Goal: Transaction & Acquisition: Purchase product/service

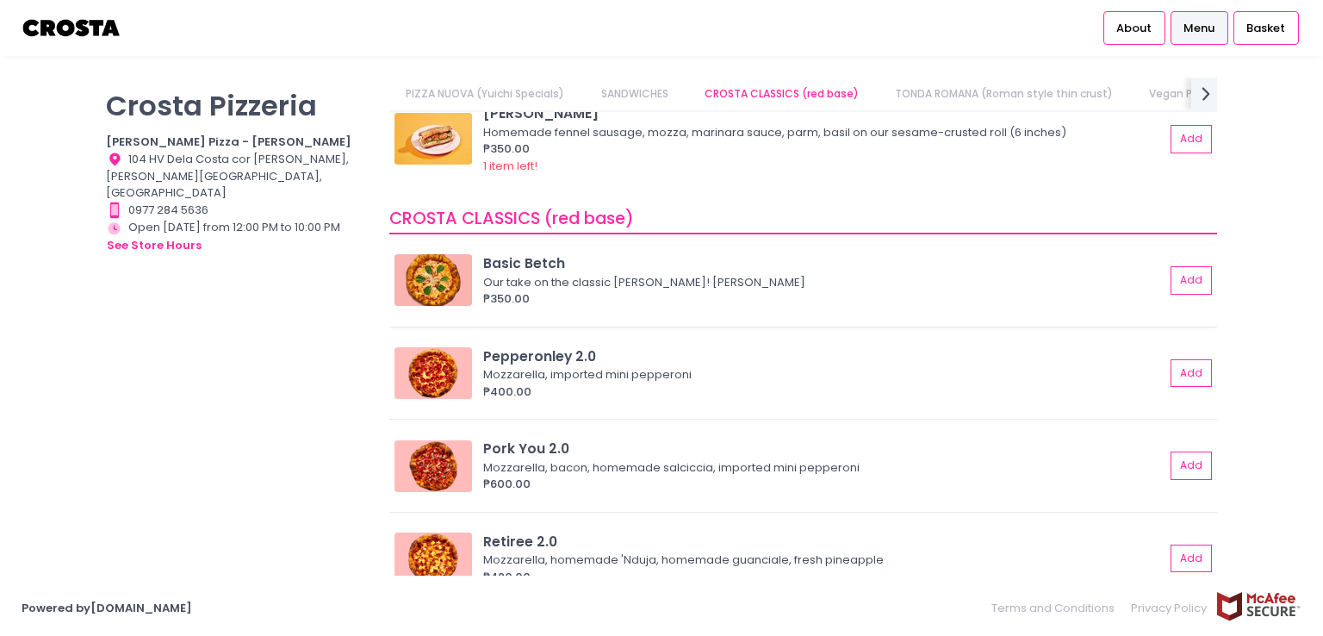
scroll to position [488, 0]
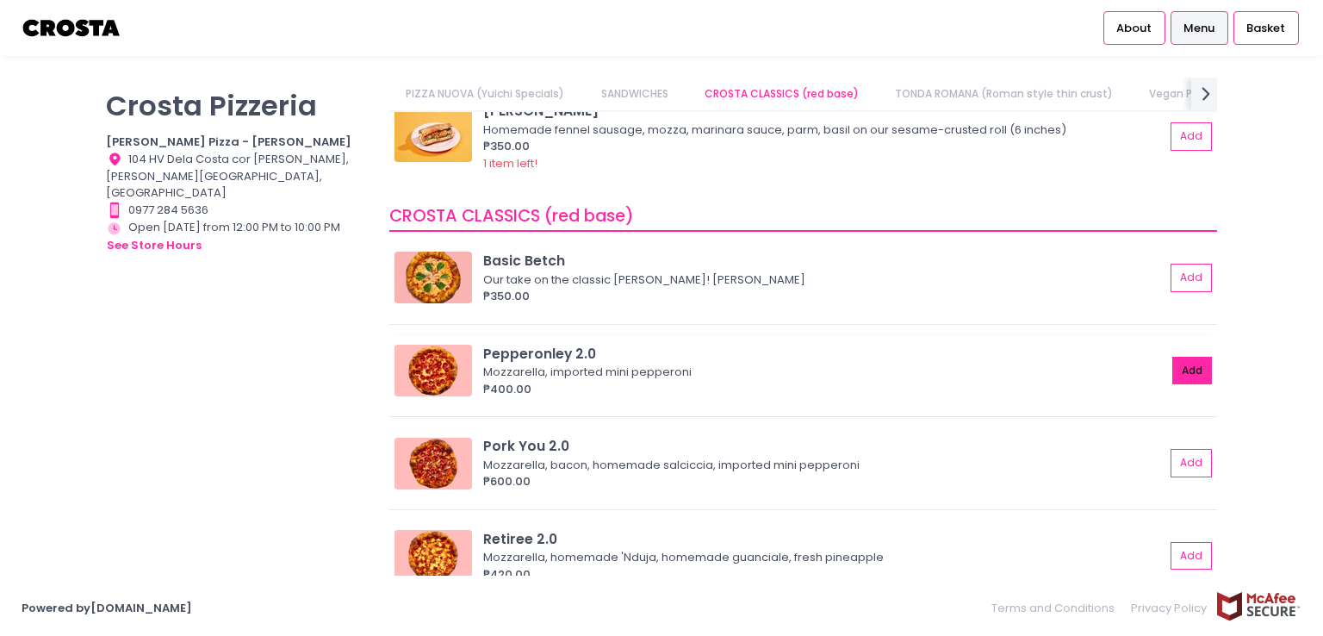
click at [1173, 365] on button "Add" at bounding box center [1193, 371] width 40 height 28
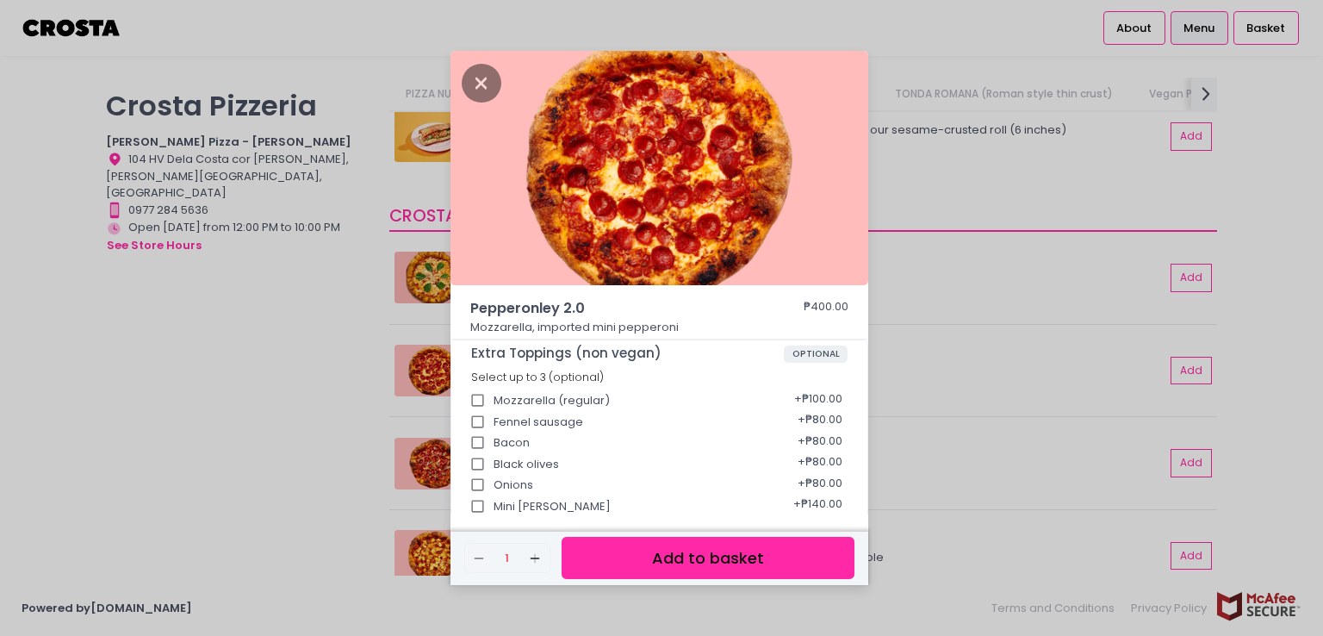
click at [758, 552] on button "Add to basket" at bounding box center [708, 558] width 293 height 42
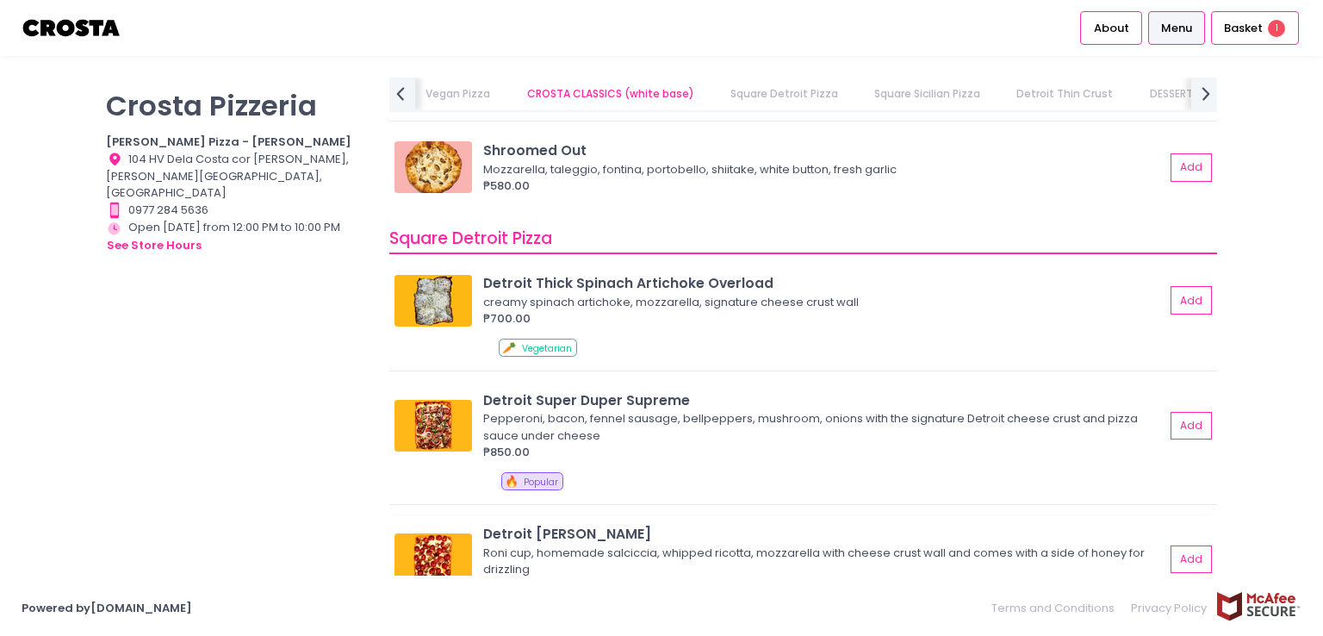
scroll to position [1823, 0]
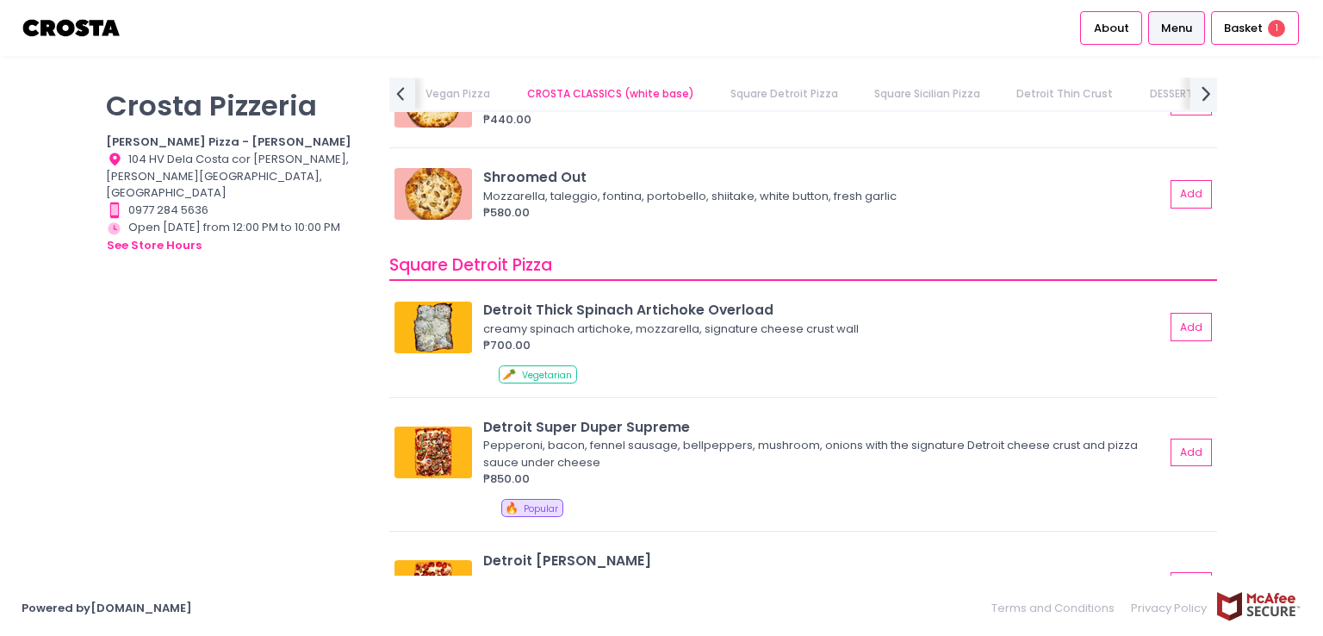
click at [1201, 94] on icon "next Created with Sketch." at bounding box center [1206, 93] width 25 height 25
click at [1205, 93] on link "DRINKS" at bounding box center [1199, 94] width 69 height 33
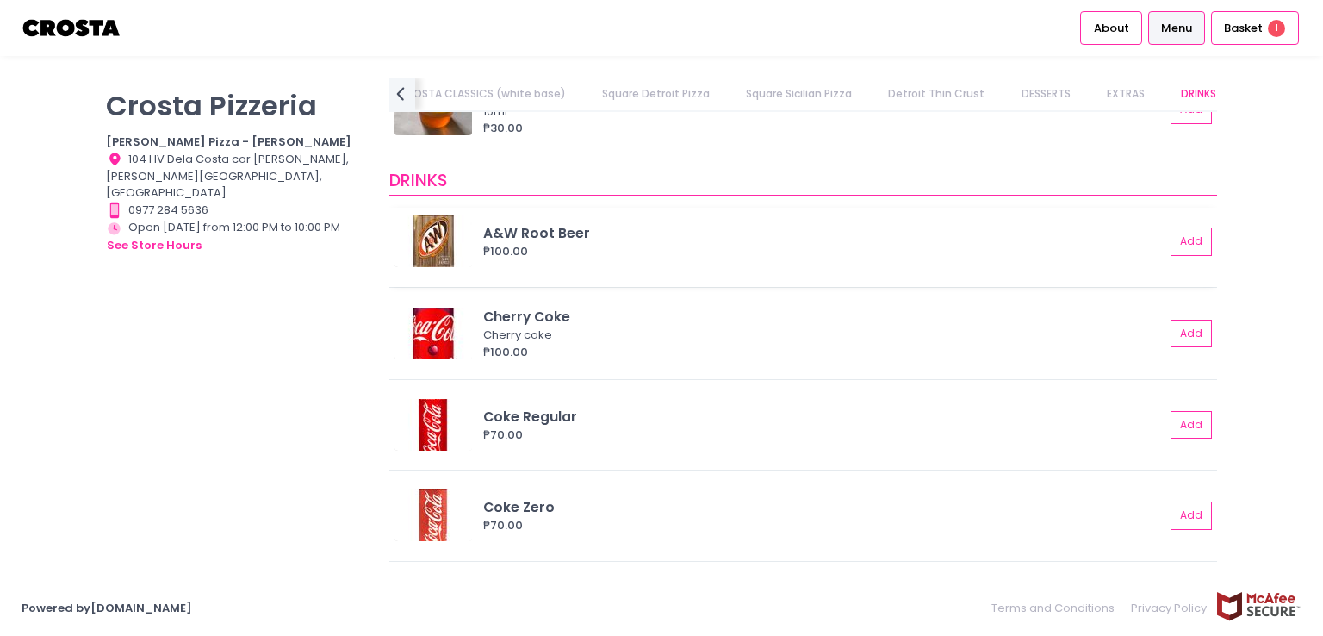
scroll to position [3915, 0]
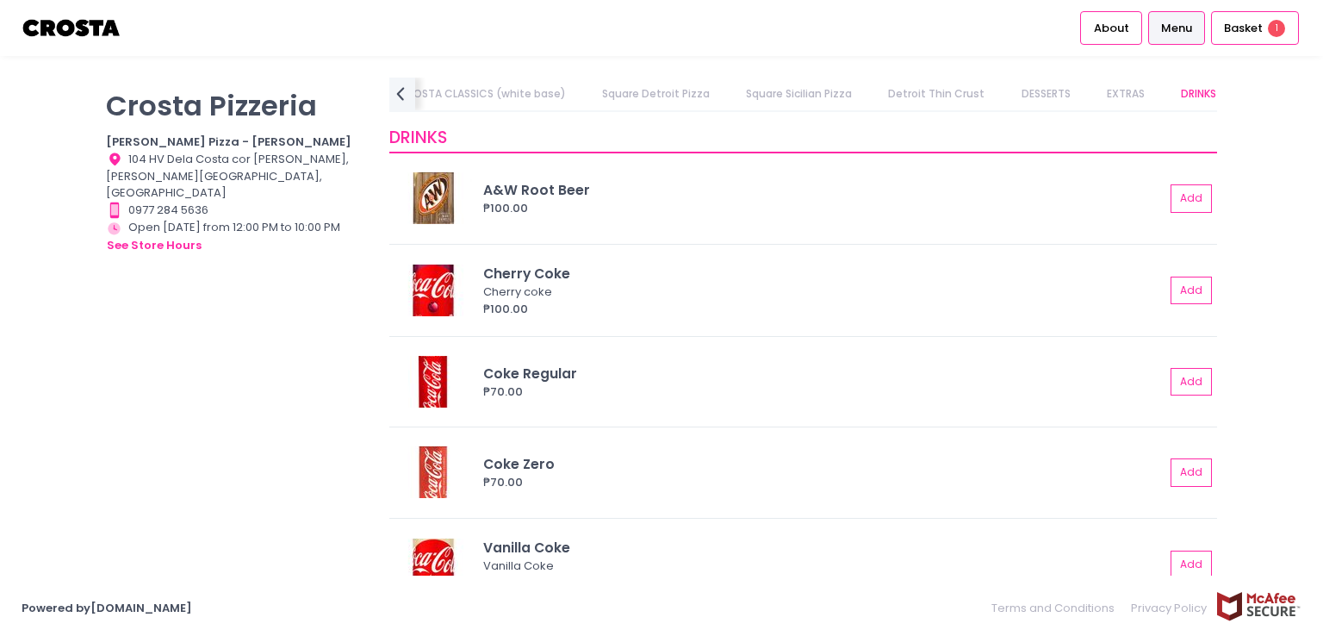
click at [794, 98] on link "Square Sicilian Pizza" at bounding box center [800, 94] width 140 height 33
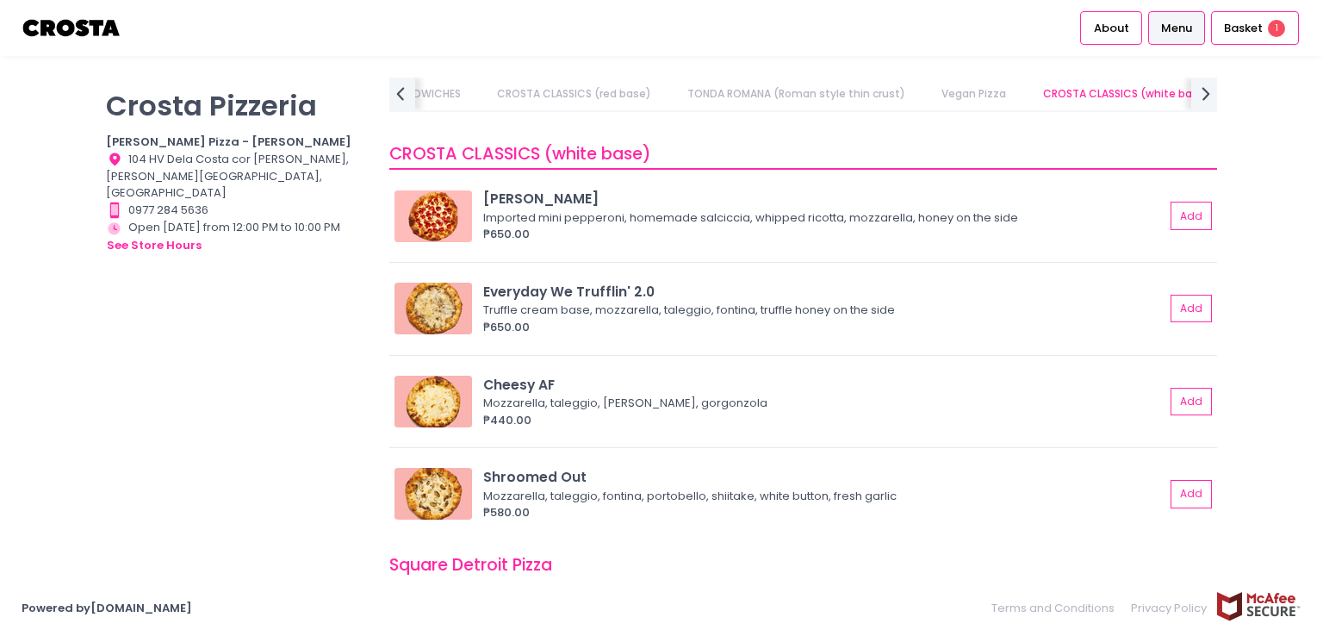
scroll to position [1520, 0]
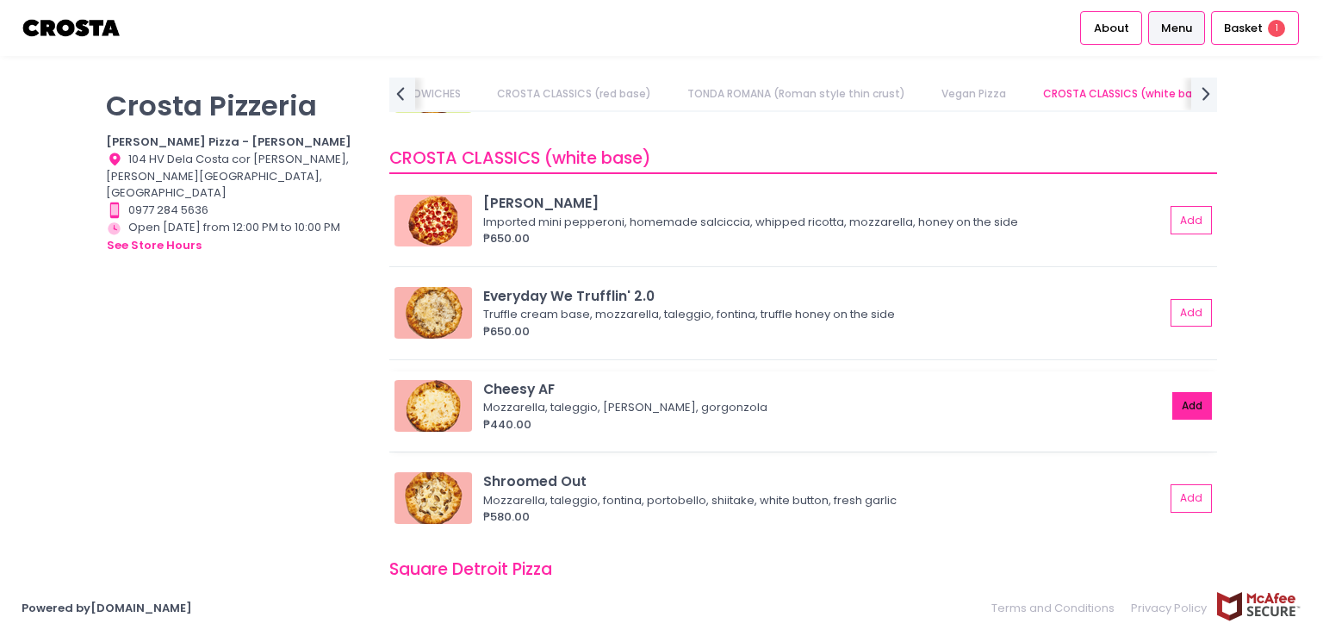
click at [1186, 395] on button "Add" at bounding box center [1193, 406] width 40 height 28
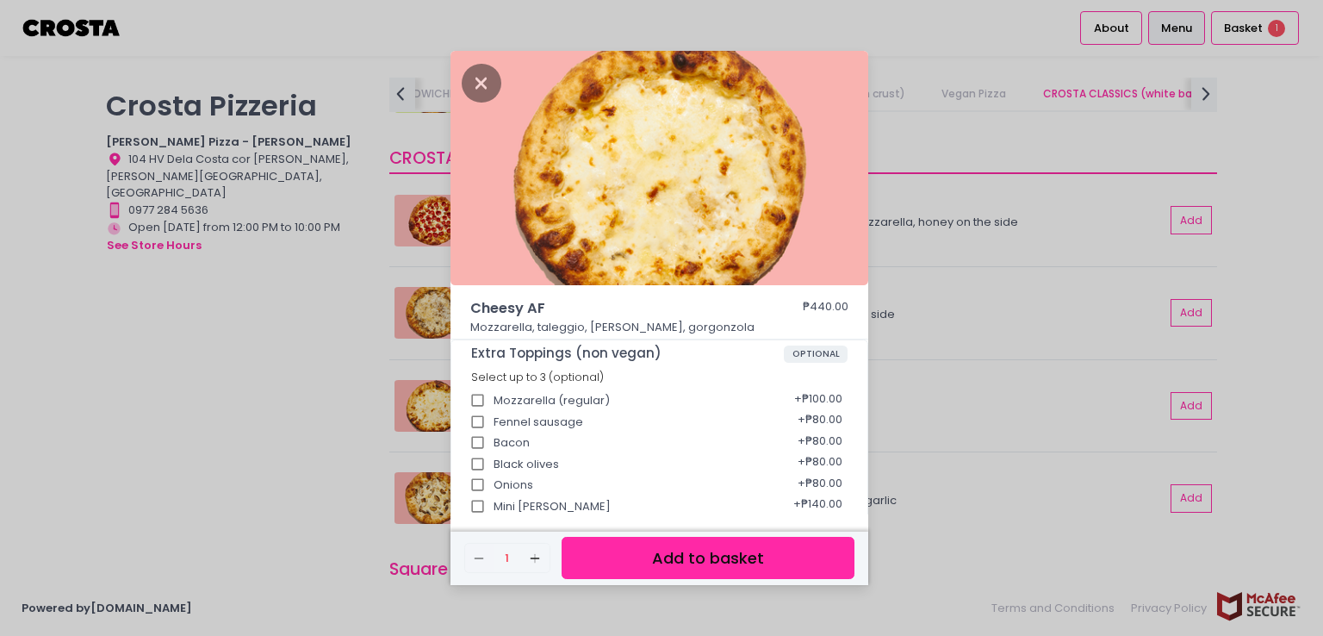
click at [770, 550] on button "Add to basket" at bounding box center [708, 558] width 293 height 42
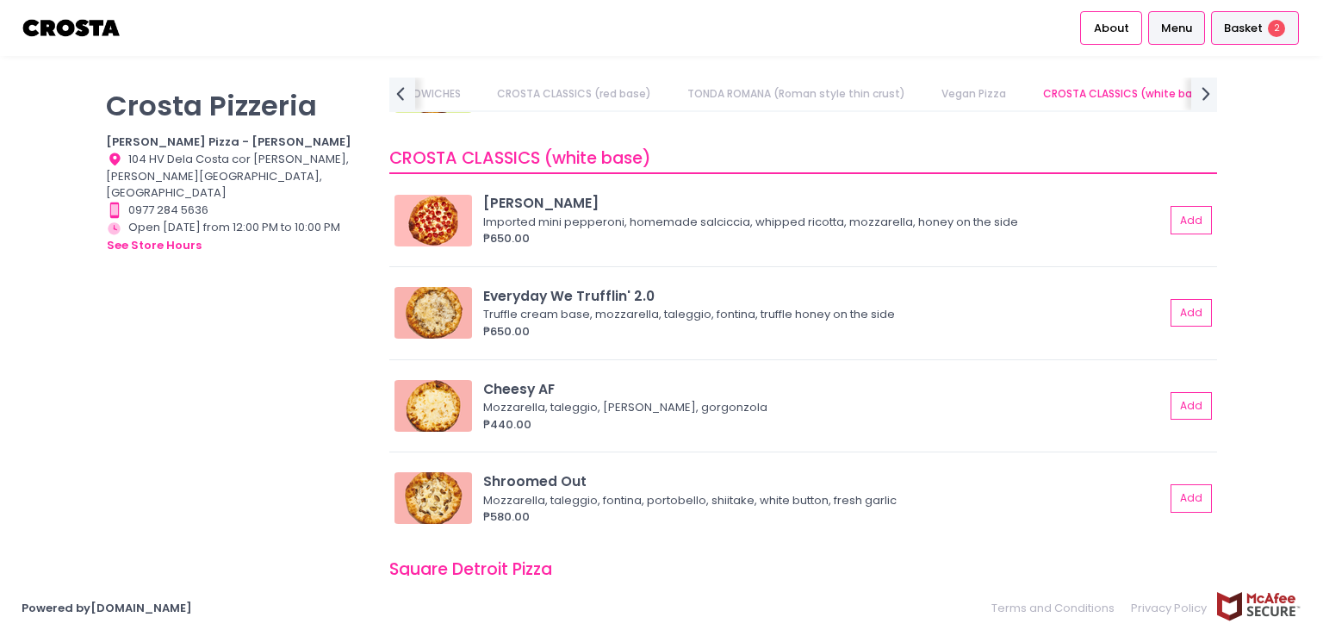
click at [1243, 37] on div "Basket 2" at bounding box center [1255, 28] width 88 height 34
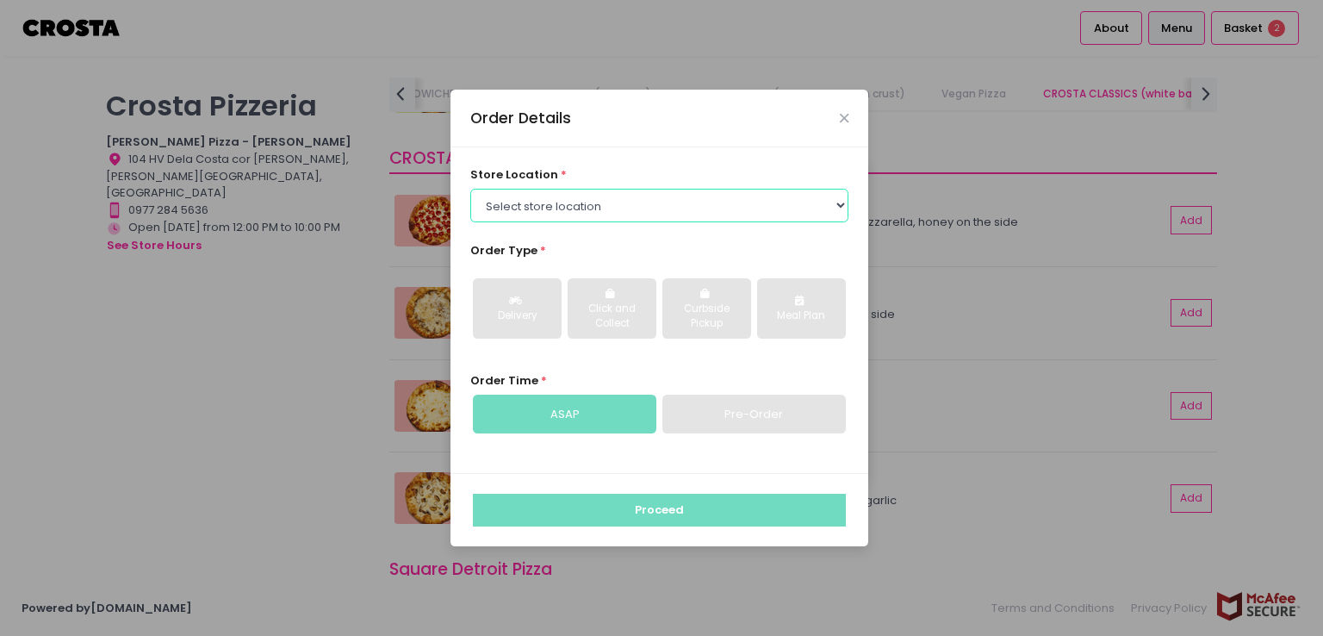
click at [626, 202] on select "Select store location [PERSON_NAME] Pizza - [PERSON_NAME] Pizza - [GEOGRAPHIC_D…" at bounding box center [659, 205] width 379 height 33
select select "5fabb2e53664a8677beaeb89"
click at [470, 189] on select "Select store location [PERSON_NAME] Pizza - [PERSON_NAME] Pizza - [GEOGRAPHIC_D…" at bounding box center [659, 205] width 379 height 33
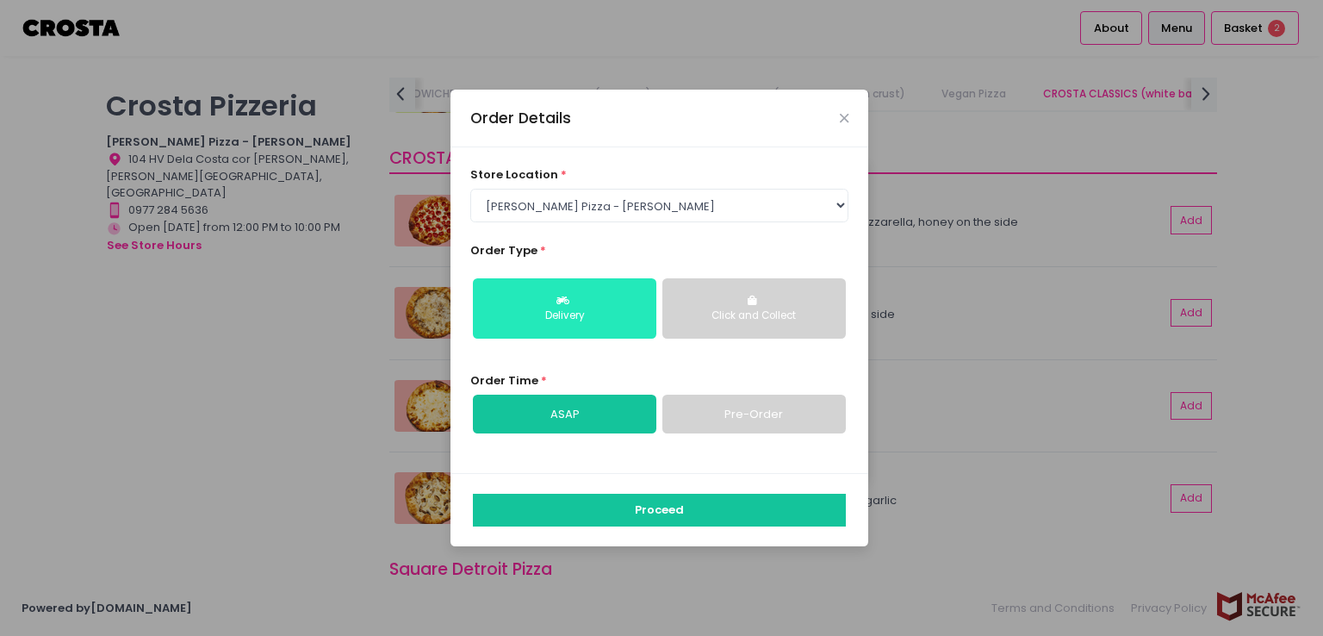
click at [603, 320] on div "Delivery" at bounding box center [564, 316] width 159 height 16
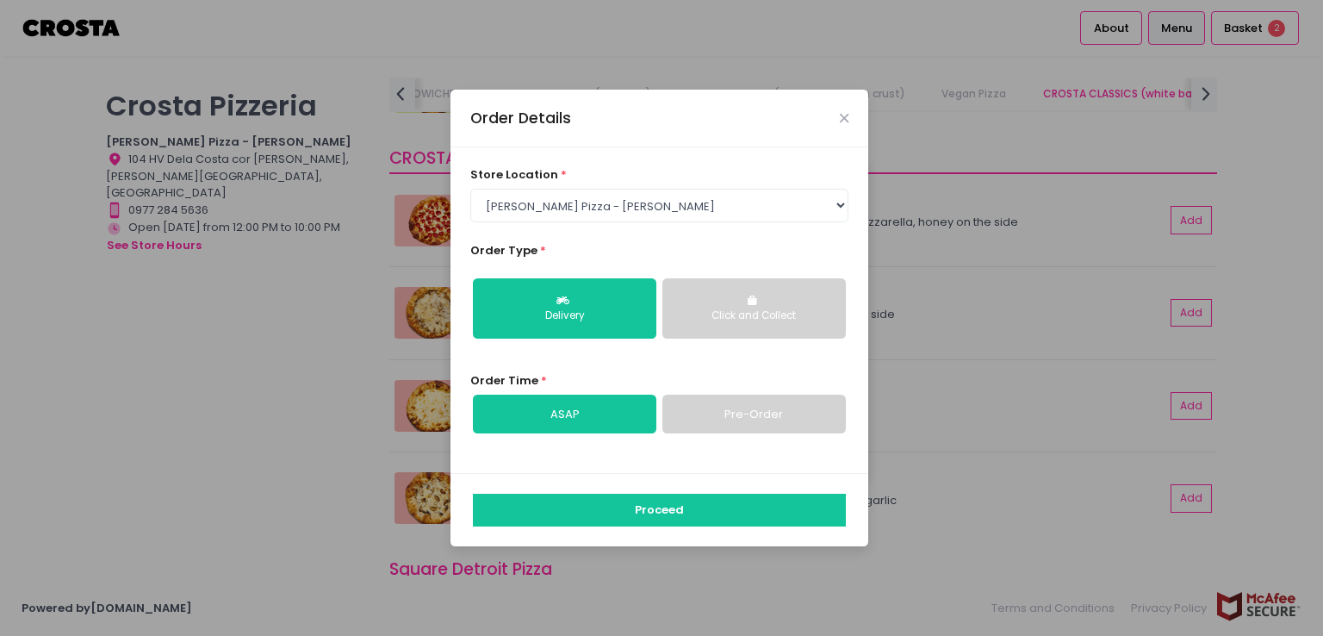
click at [610, 403] on link "ASAP" at bounding box center [565, 415] width 184 height 40
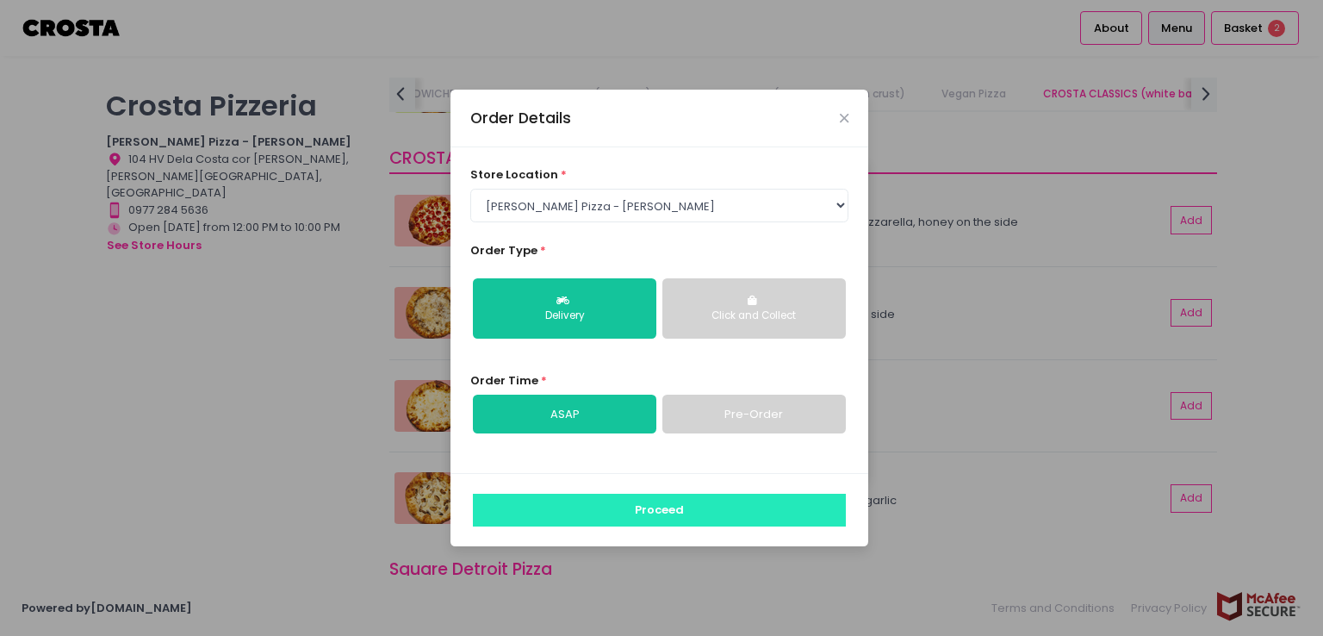
click at [632, 518] on button "Proceed" at bounding box center [659, 510] width 373 height 33
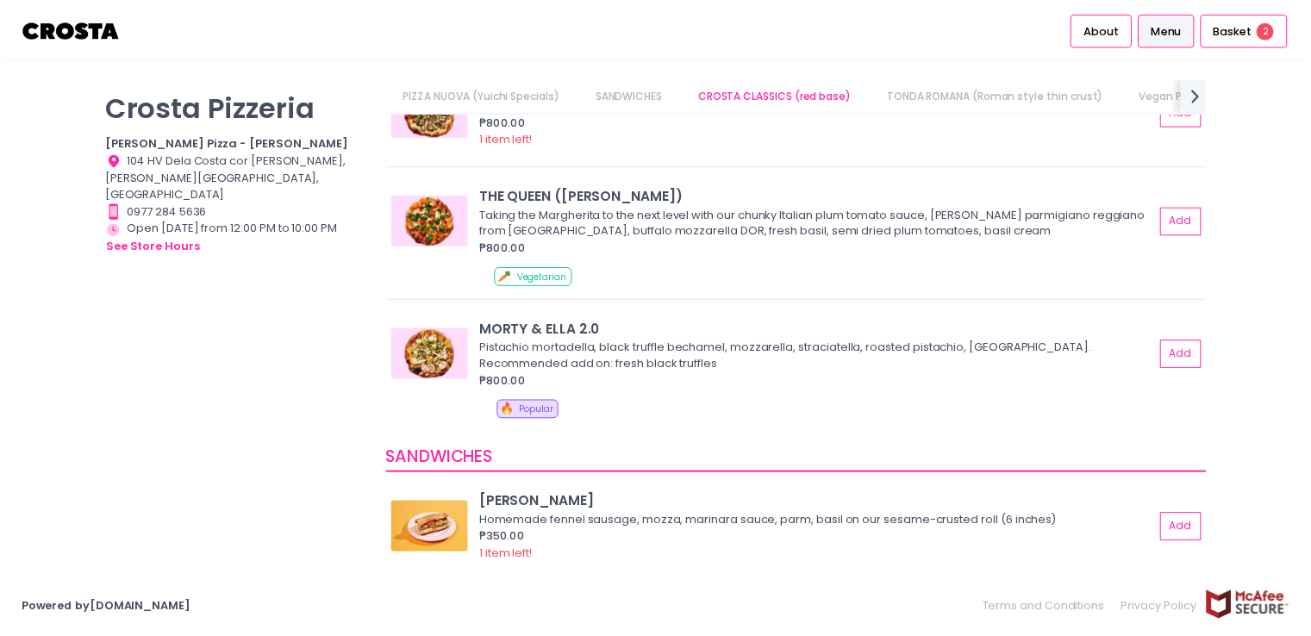
scroll to position [86, 0]
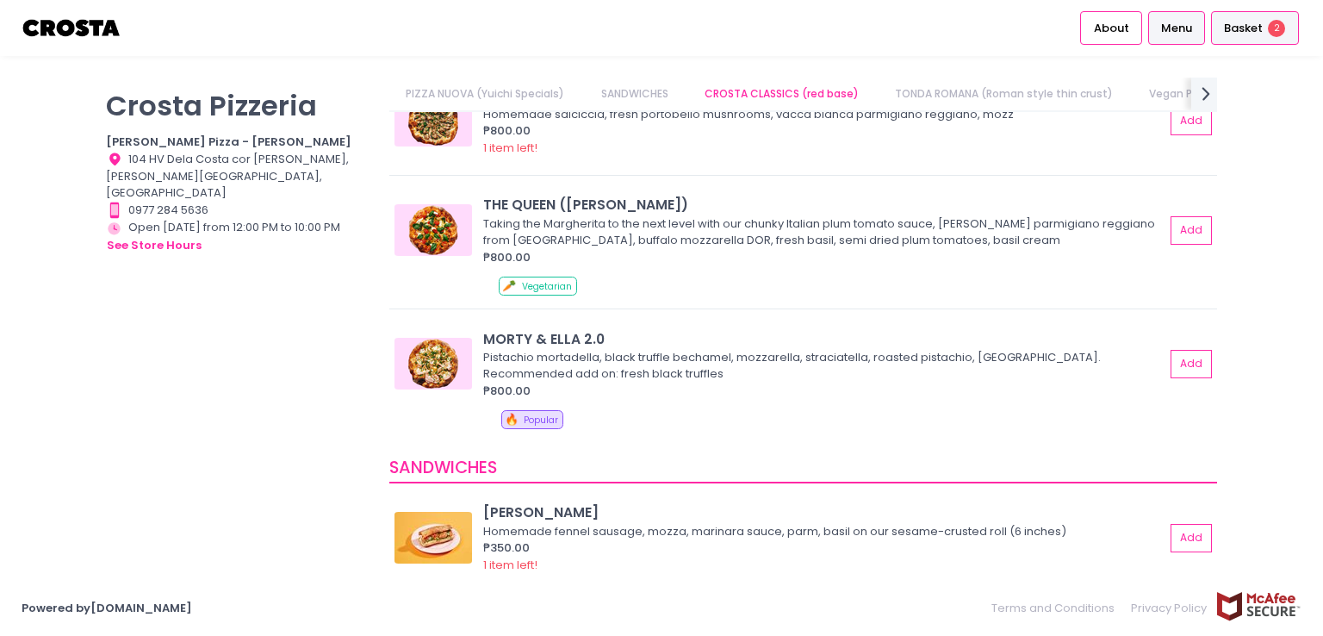
click at [1245, 28] on span "Basket" at bounding box center [1243, 28] width 39 height 17
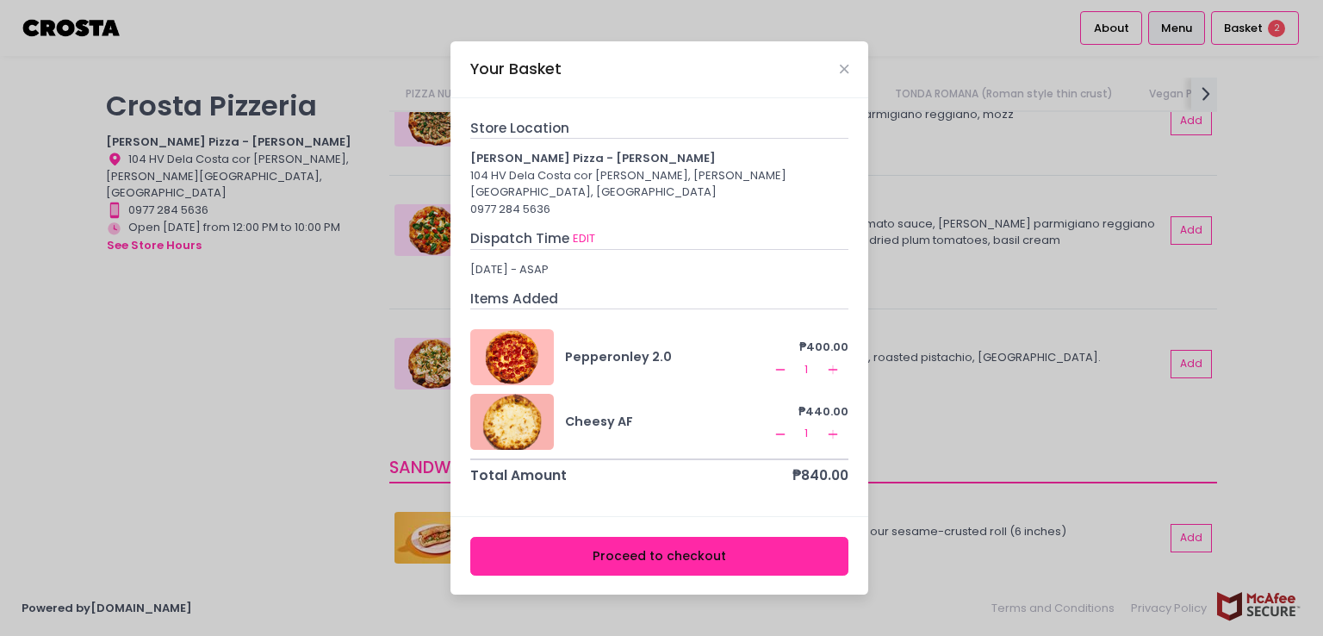
click at [638, 553] on button "Proceed to checkout" at bounding box center [659, 556] width 379 height 39
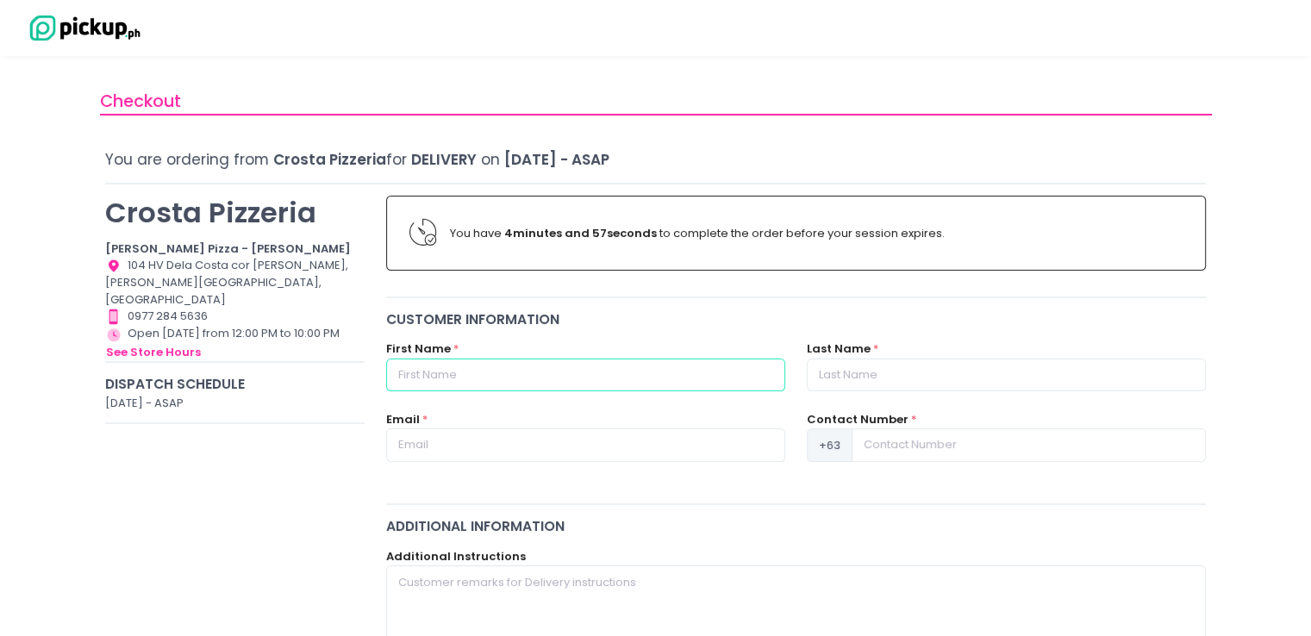
click at [534, 377] on input "text" at bounding box center [585, 374] width 399 height 33
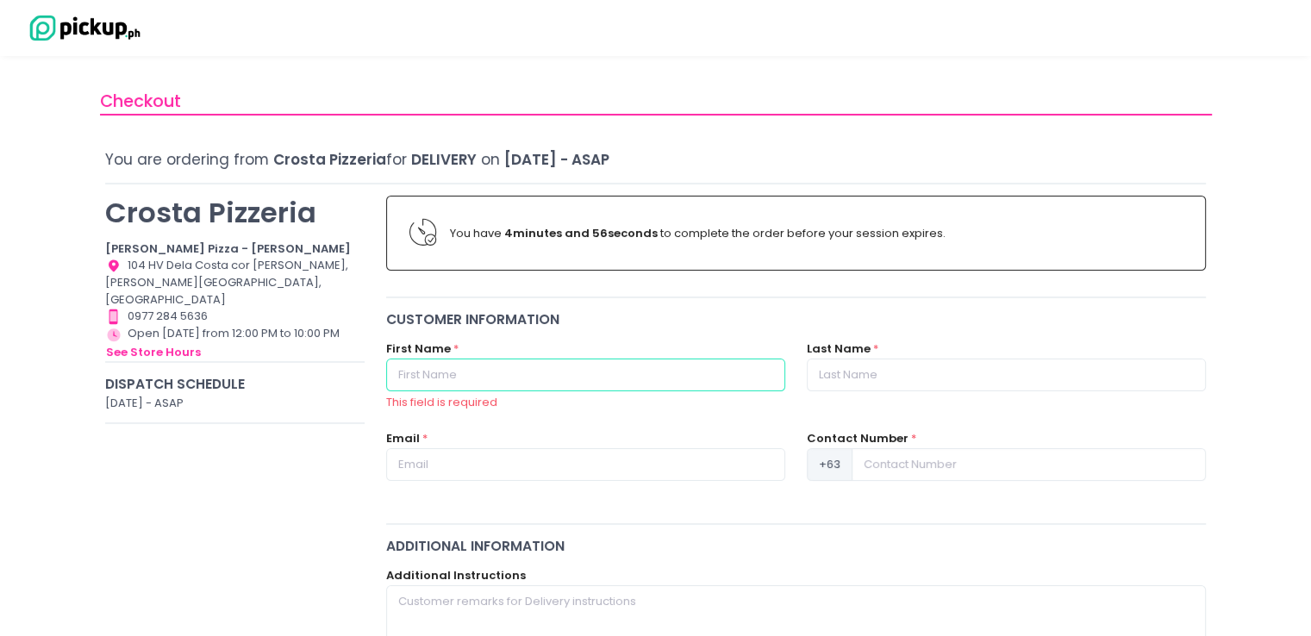
click at [524, 380] on input "text" at bounding box center [585, 374] width 399 height 33
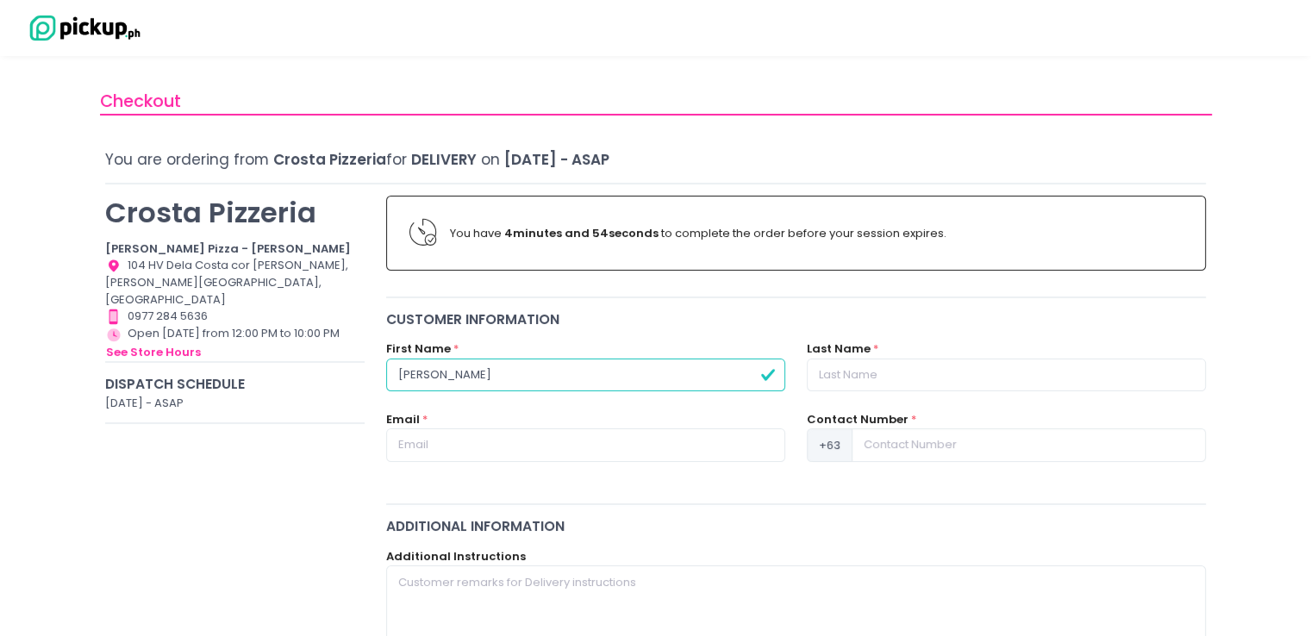
type input "[PERSON_NAME]"
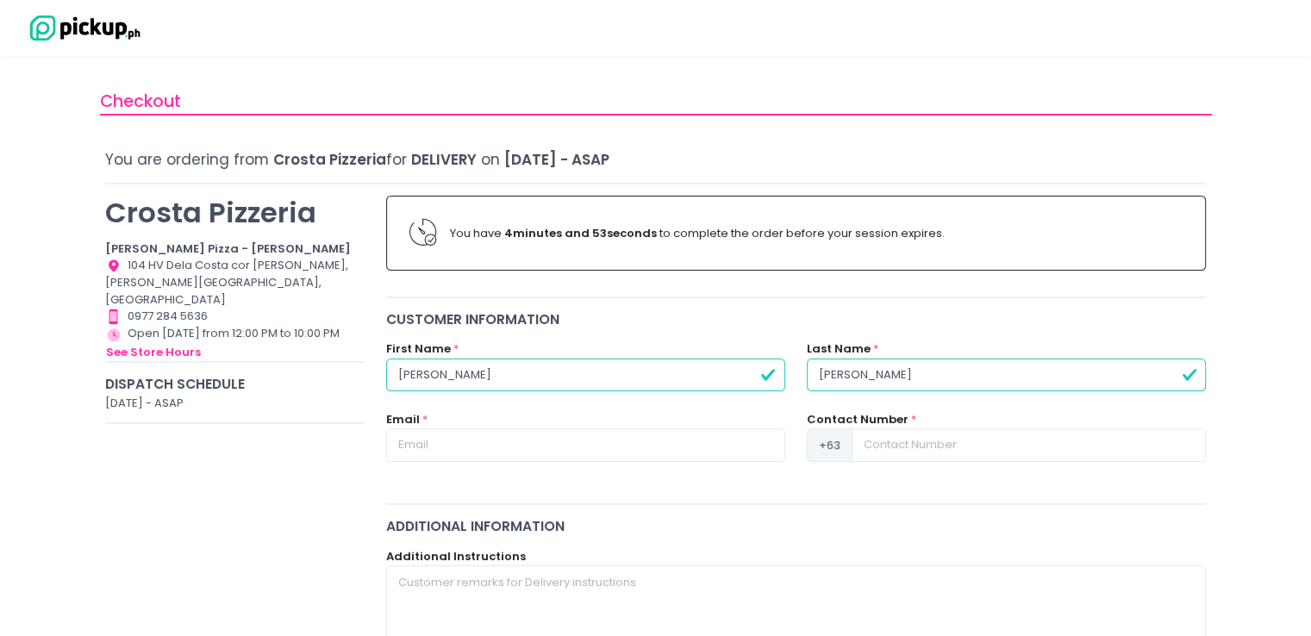
type input "[PERSON_NAME]"
type input "[EMAIL_ADDRESS][DOMAIN_NAME]"
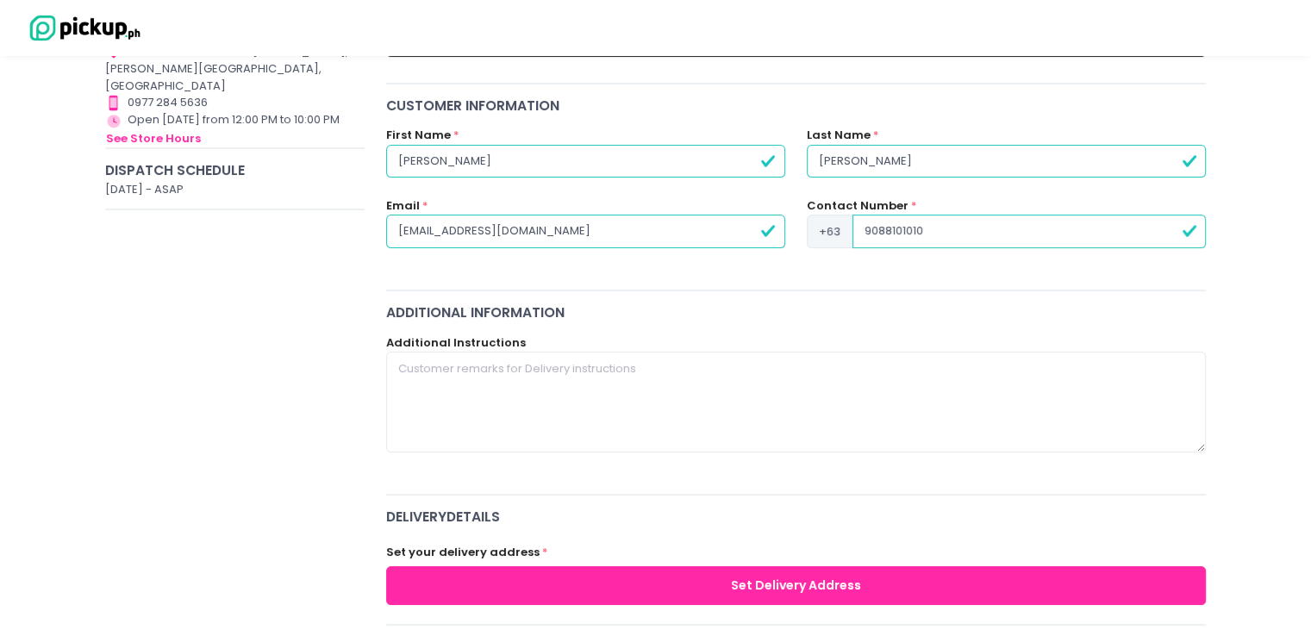
scroll to position [215, 0]
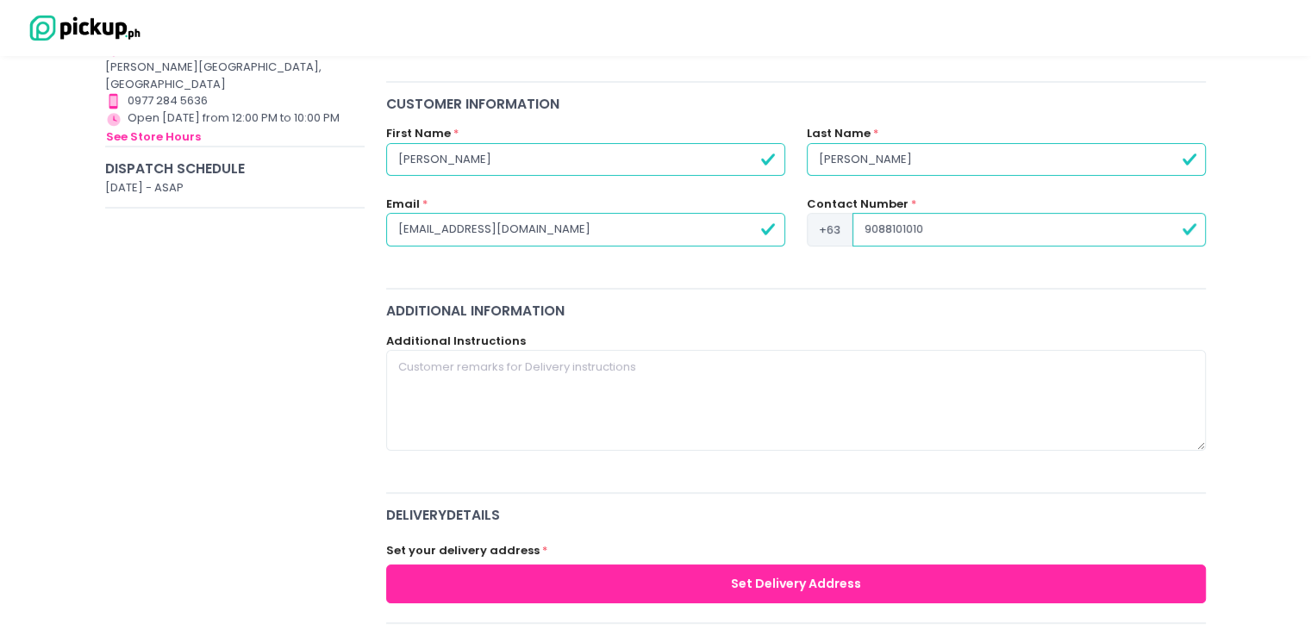
type input "9088101010"
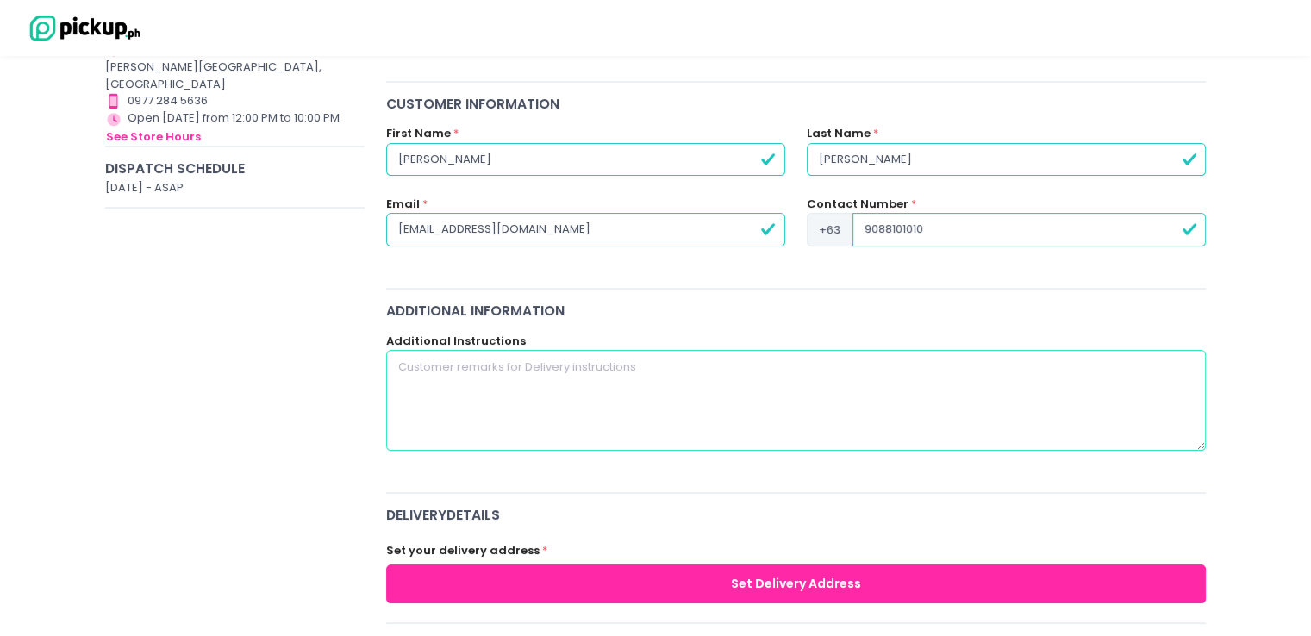
click at [523, 378] on textarea at bounding box center [796, 400] width 820 height 100
type textarea "B"
click at [793, 367] on textarea "[STREET_ADDRESS][PERSON_NAME] Tagiog" at bounding box center [796, 400] width 820 height 100
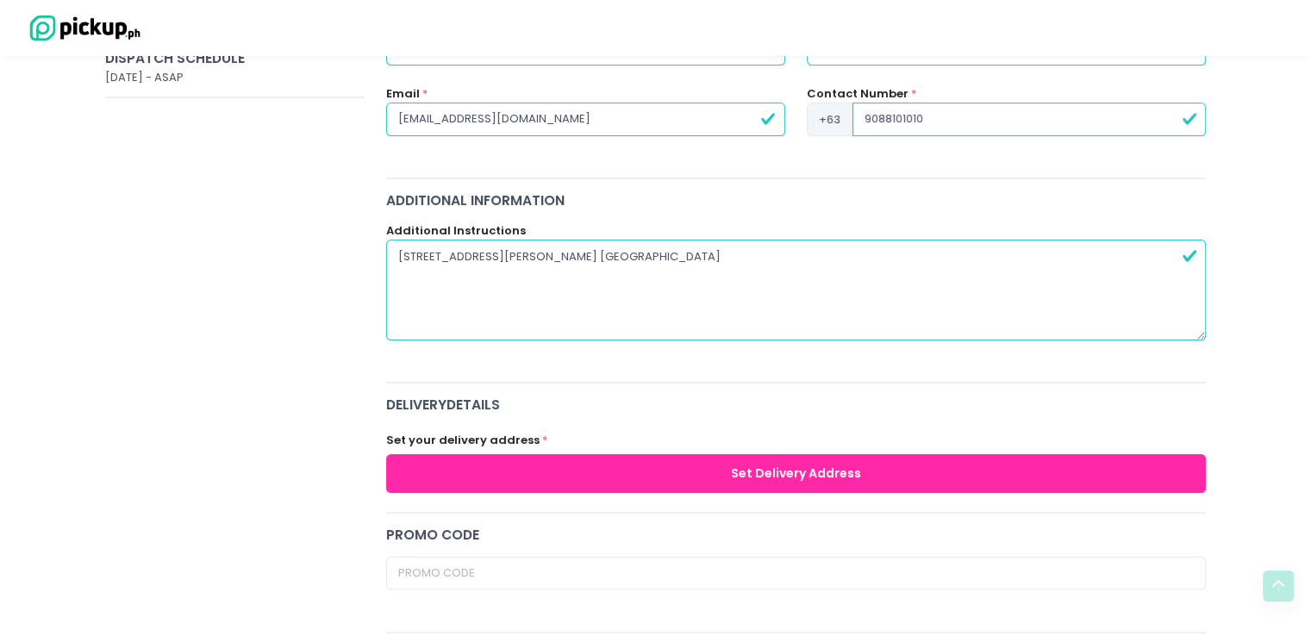
scroll to position [330, 0]
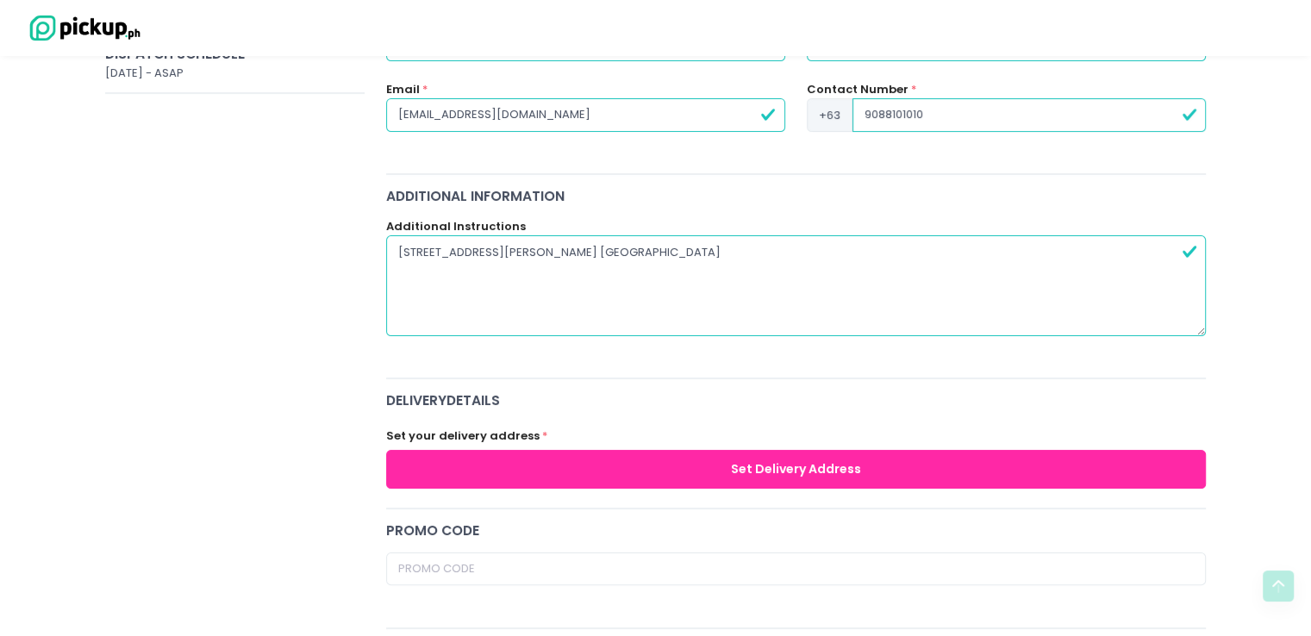
type textarea "[STREET_ADDRESS][PERSON_NAME] [GEOGRAPHIC_DATA]"
click at [779, 466] on button "Set Delivery Address" at bounding box center [796, 469] width 820 height 39
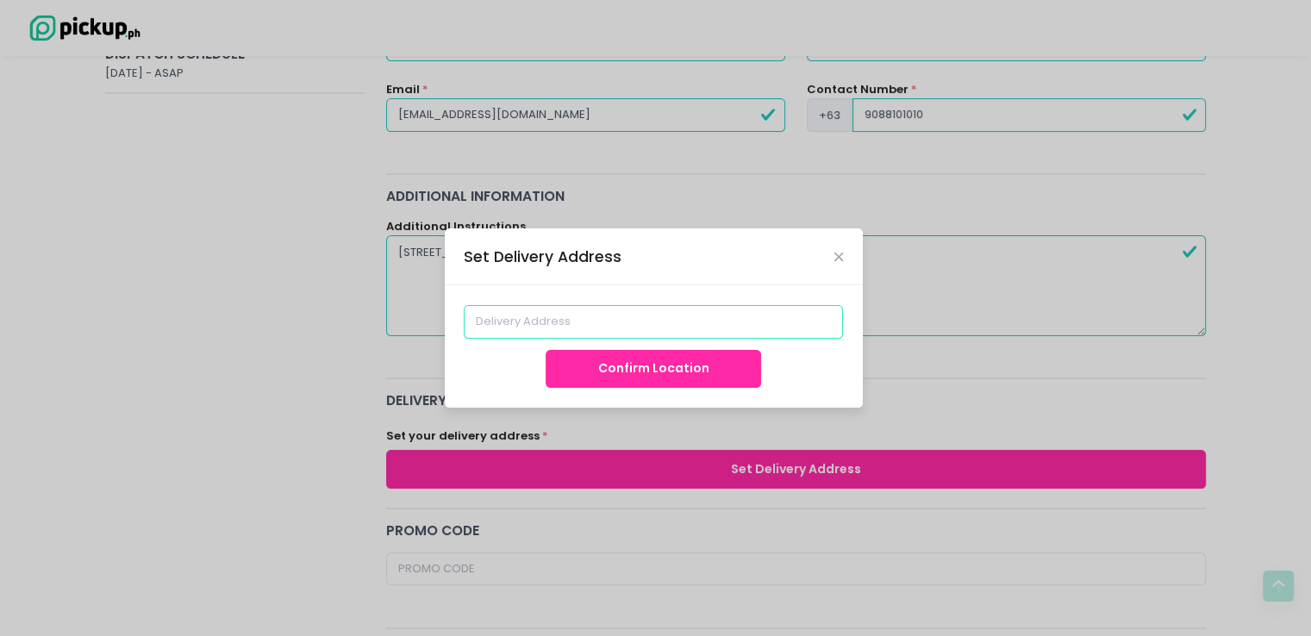
click at [624, 323] on input at bounding box center [653, 321] width 379 height 33
type input "[PERSON_NAME][GEOGRAPHIC_DATA], [GEOGRAPHIC_DATA], [GEOGRAPHIC_DATA], [GEOGRAPH…"
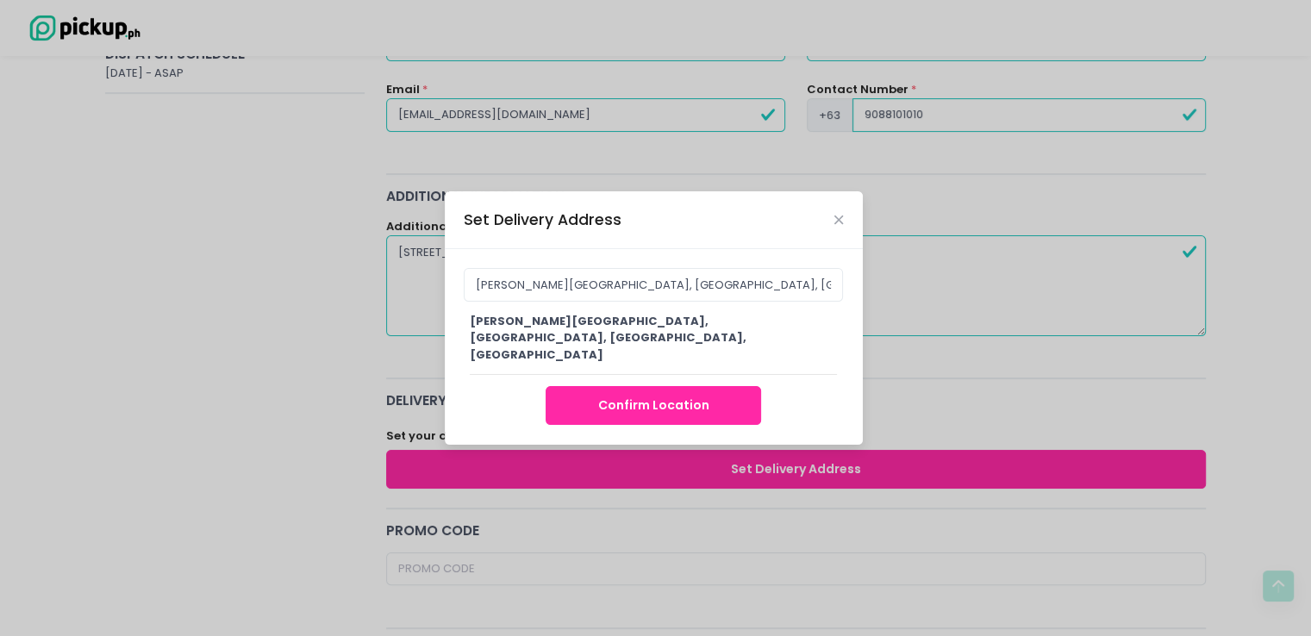
click at [641, 386] on button "Confirm Location" at bounding box center [652, 405] width 215 height 39
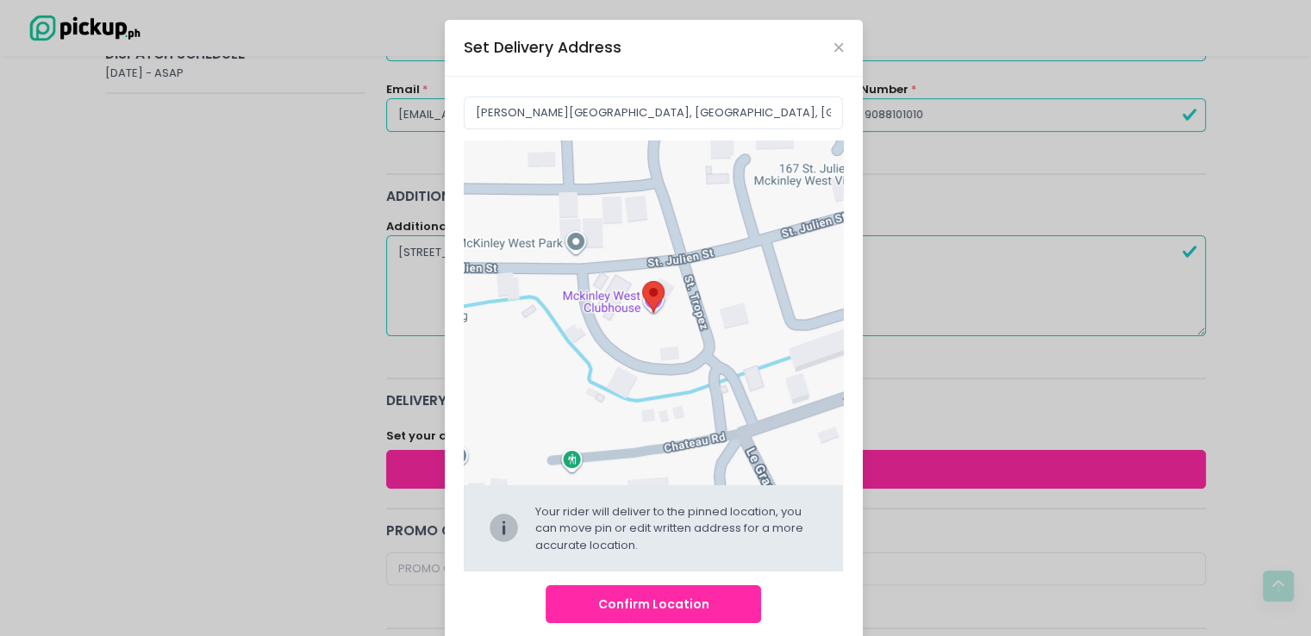
click at [645, 595] on button "Confirm Location" at bounding box center [652, 604] width 215 height 39
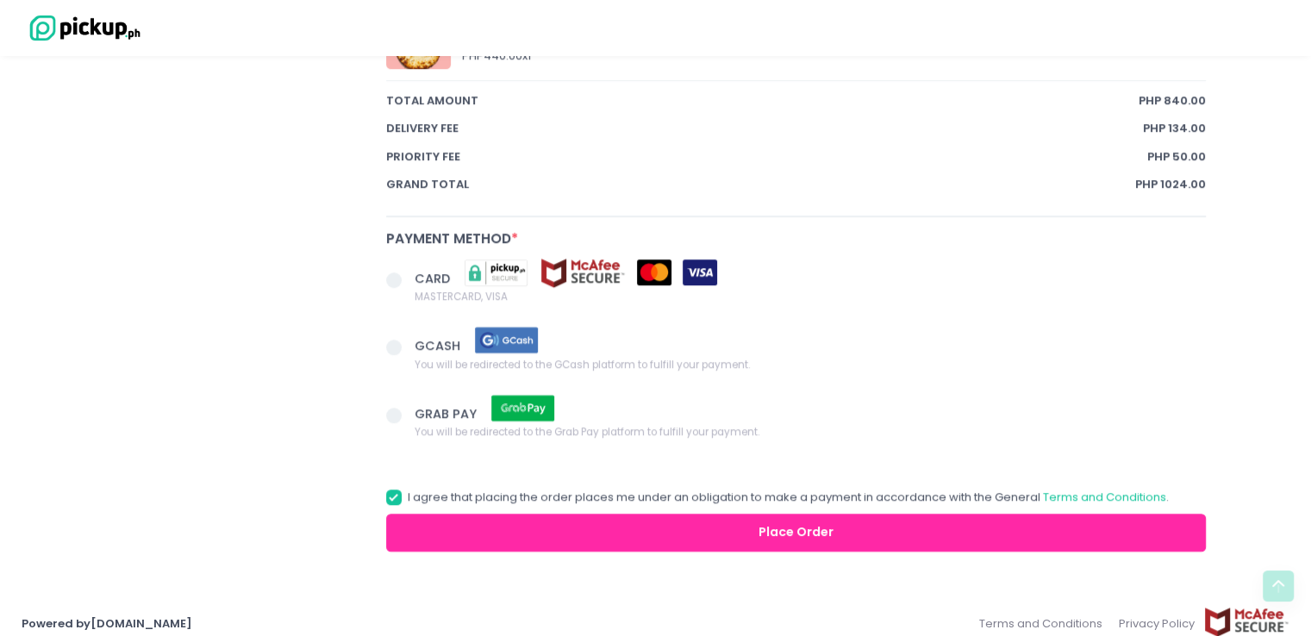
scroll to position [1130, 0]
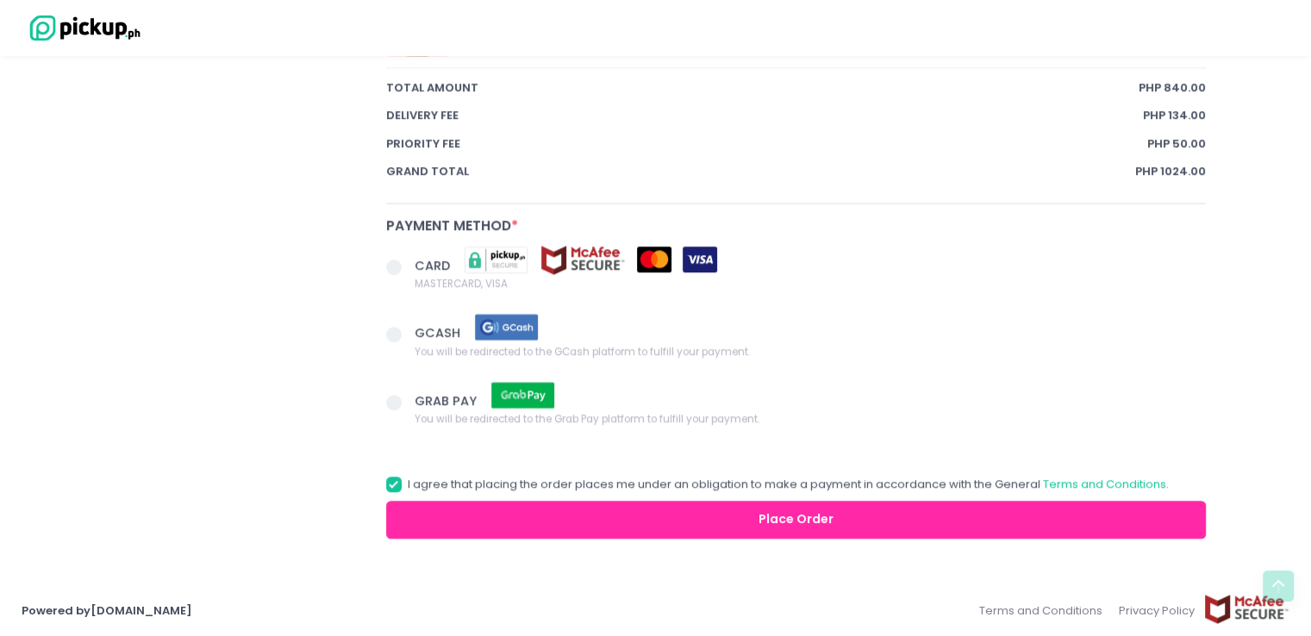
click at [387, 268] on span at bounding box center [394, 267] width 16 height 16
click at [408, 268] on input "CARD MASTERCARD, VISA" at bounding box center [413, 263] width 11 height 11
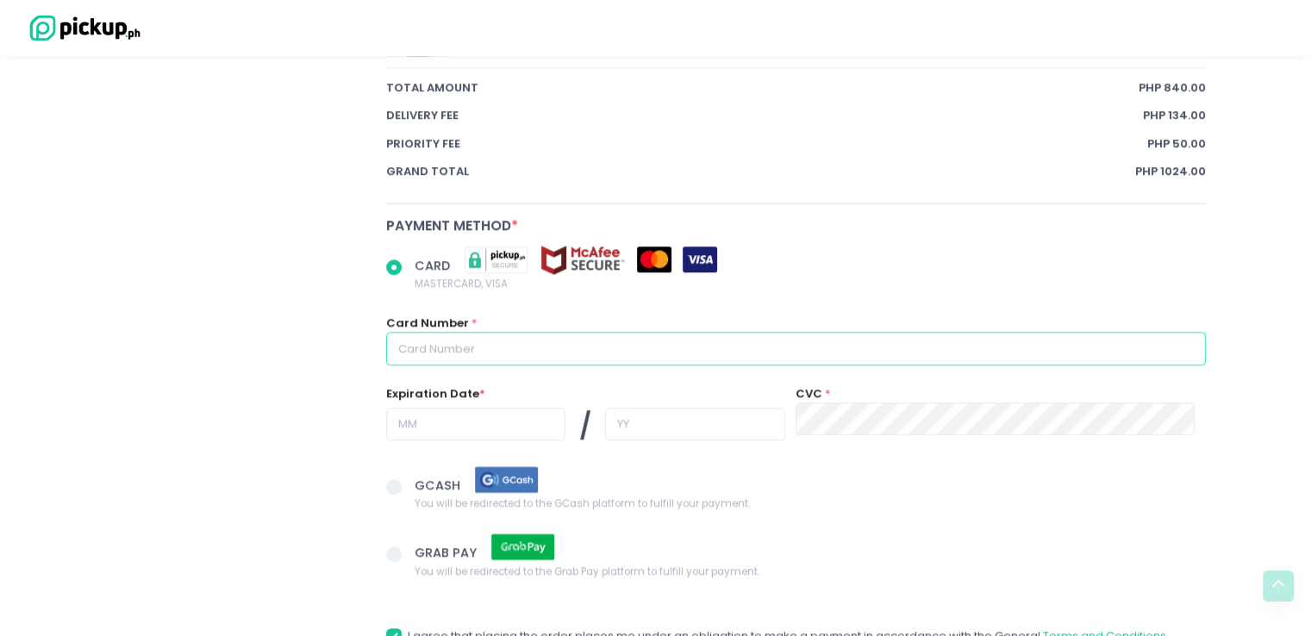
click at [475, 339] on input "text" at bounding box center [796, 348] width 820 height 33
radio input "true"
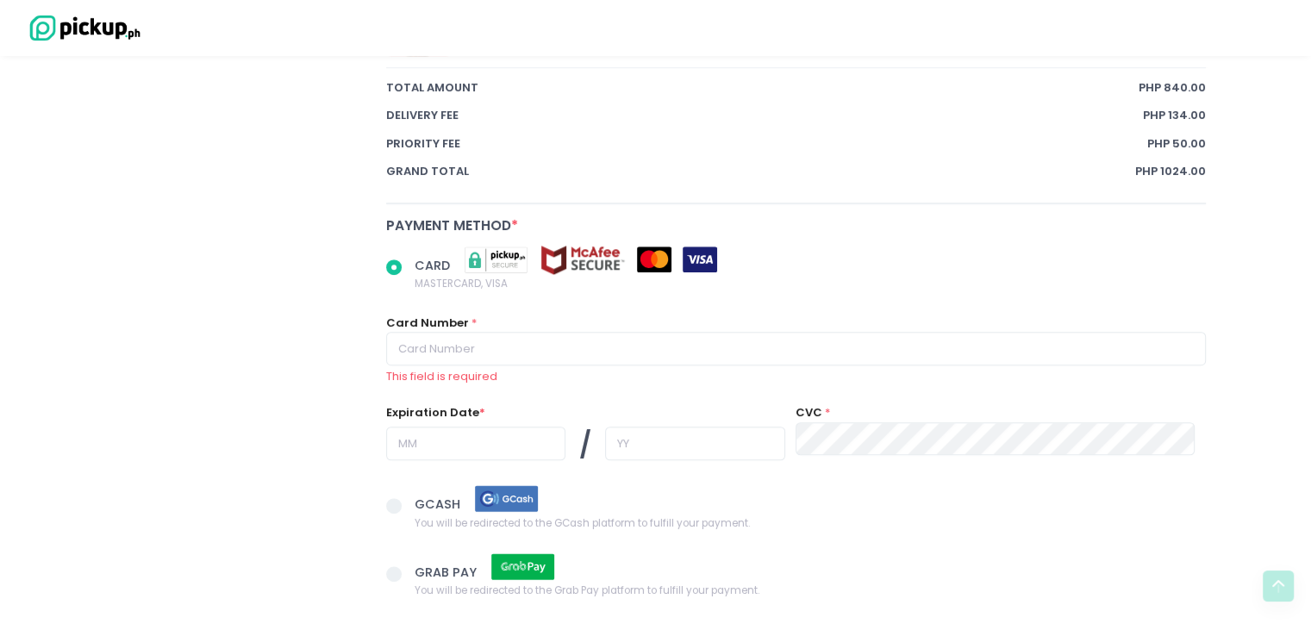
click at [392, 483] on label "GCASH You will be redirected to the GCash platform to fulfill your payment." at bounding box center [796, 506] width 820 height 47
click at [408, 497] on input "GCASH You will be redirected to the GCash platform to fulfill your payment." at bounding box center [413, 502] width 11 height 11
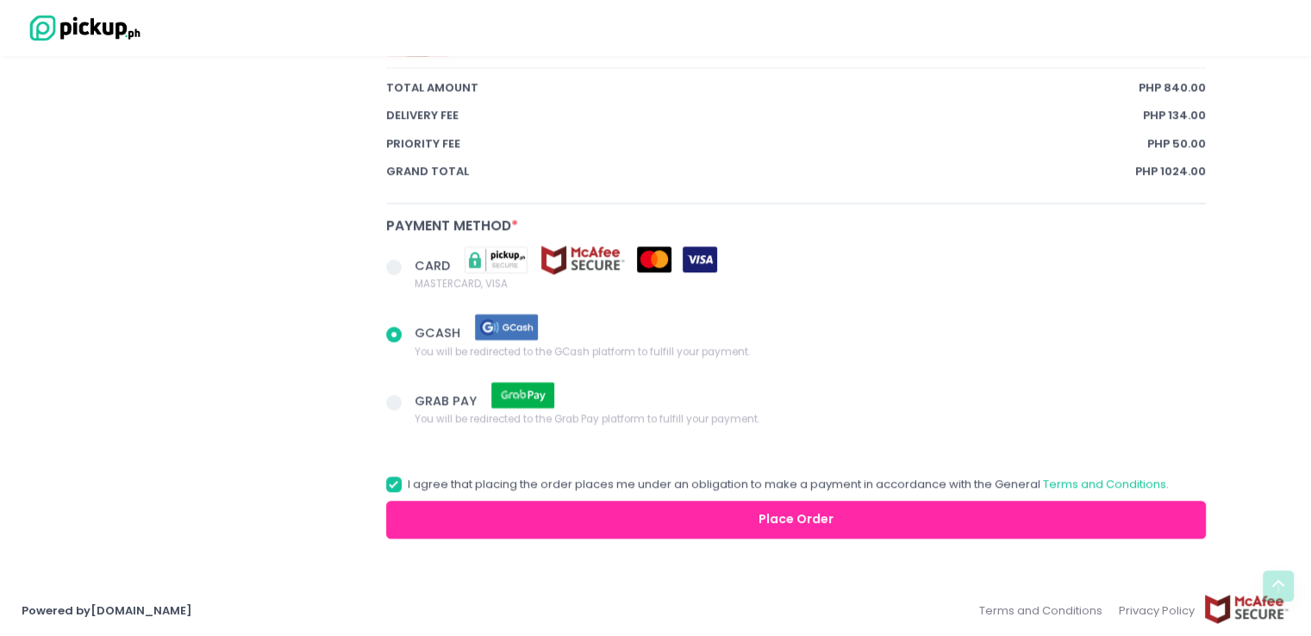
click at [644, 521] on button "Place Order" at bounding box center [796, 520] width 820 height 39
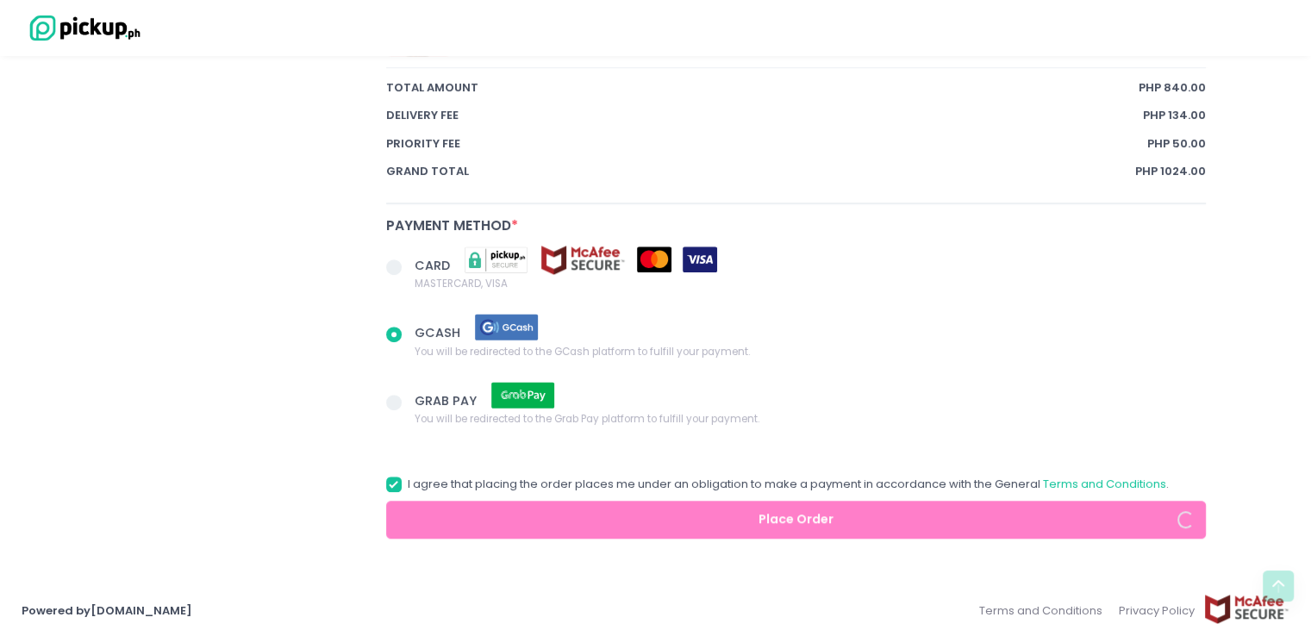
radio input "true"
